Goal: Browse casually

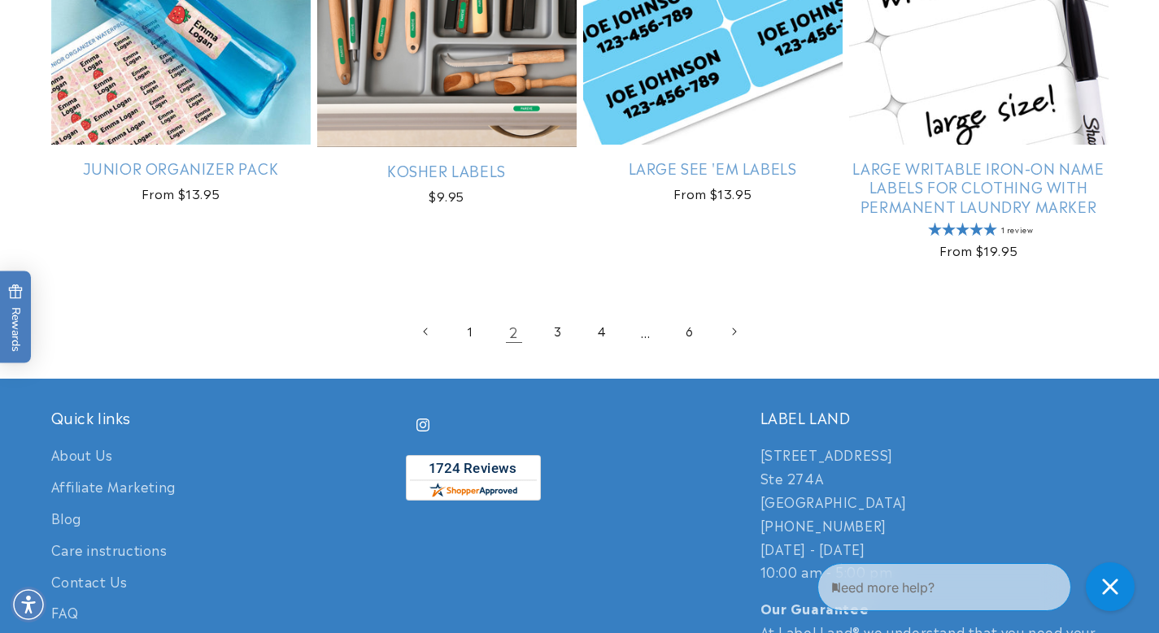
scroll to position [3642, 0]
